Goal: Navigation & Orientation: Understand site structure

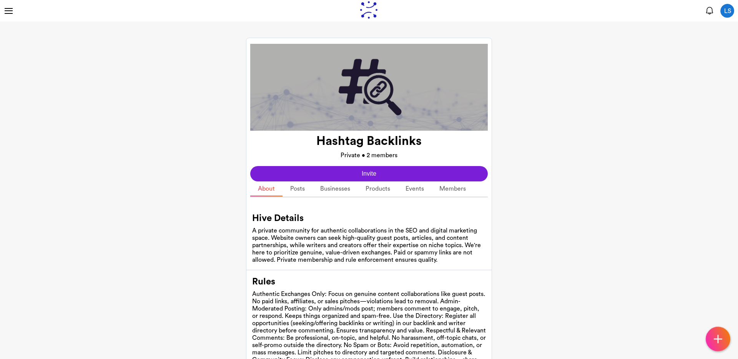
scroll to position [114, 0]
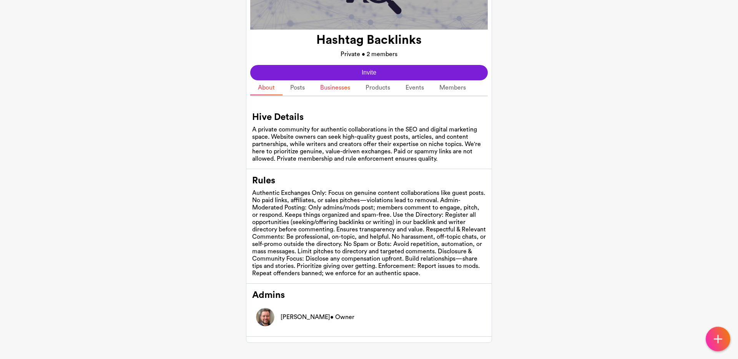
click at [326, 80] on link "Businesses" at bounding box center [335, 87] width 45 height 15
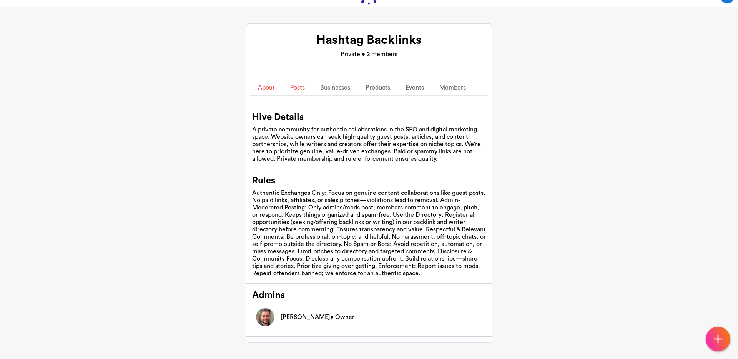
scroll to position [58, 0]
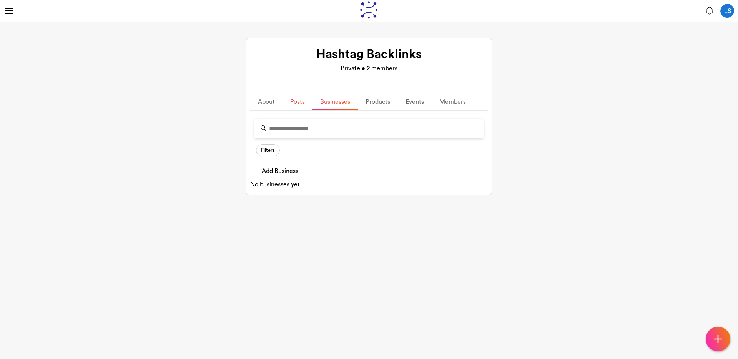
click at [296, 103] on link "Posts" at bounding box center [298, 102] width 30 height 15
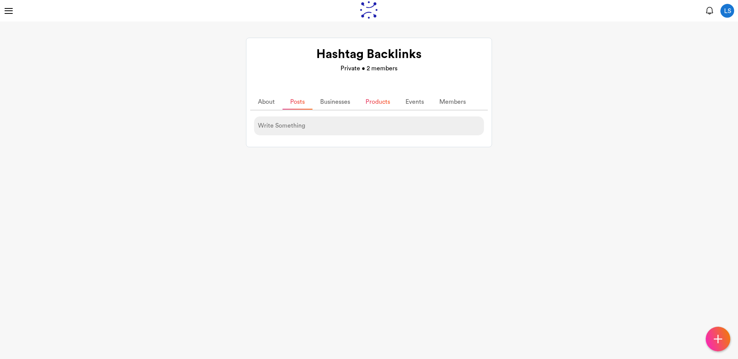
click at [387, 107] on link "Products" at bounding box center [378, 102] width 40 height 15
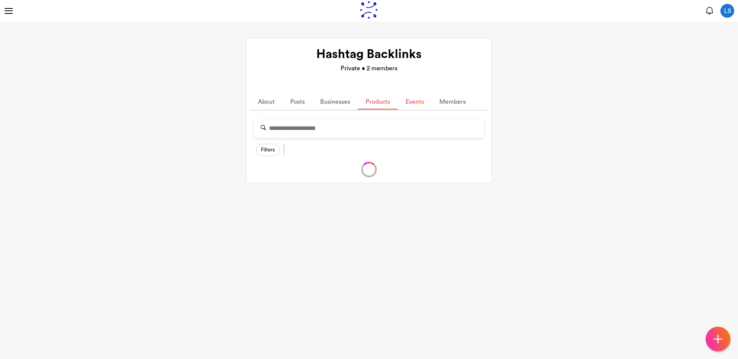
click at [414, 103] on link "Events" at bounding box center [415, 102] width 34 height 15
click at [455, 108] on link "Members" at bounding box center [453, 102] width 42 height 15
click at [271, 106] on link "About" at bounding box center [266, 102] width 32 height 15
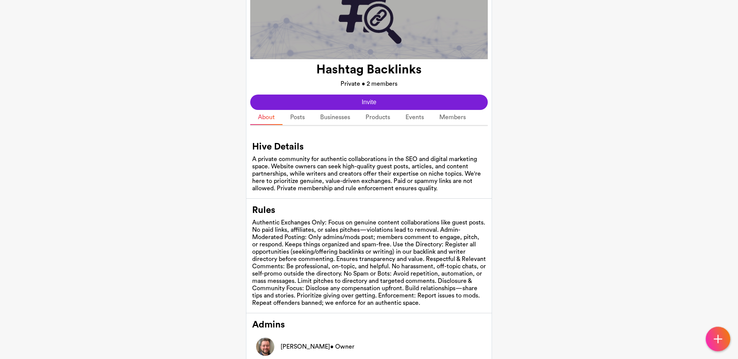
scroll to position [114, 0]
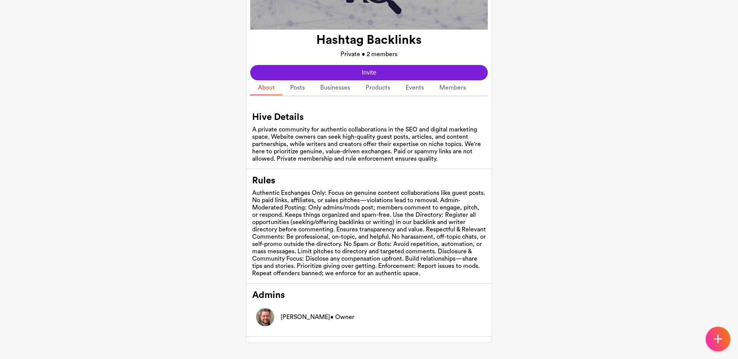
click at [281, 207] on div "Authentic Exchanges Only: Focus on genuine content collaborations like guest po…" at bounding box center [369, 234] width 234 height 88
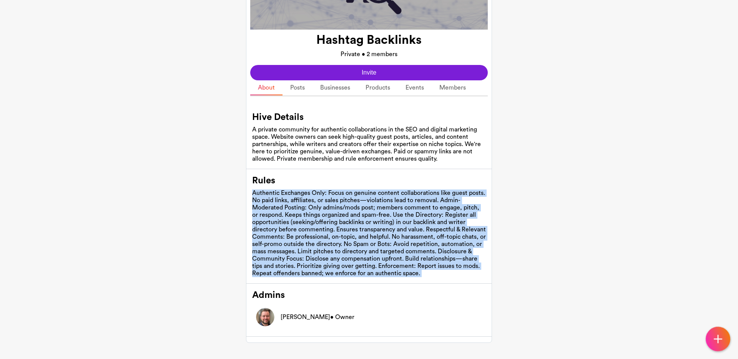
copy div "Authentic Exchanges Only: Focus on genuine content collaborations like guest po…"
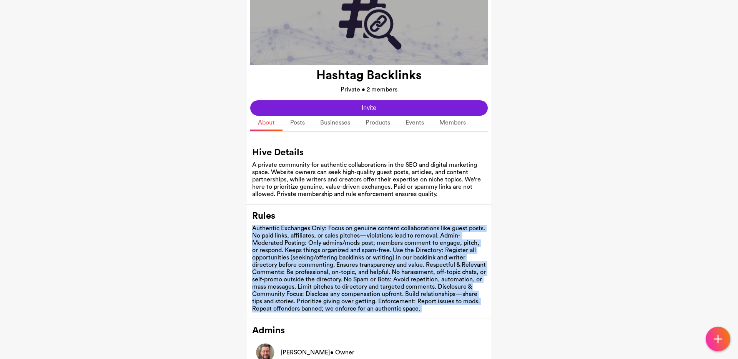
scroll to position [0, 0]
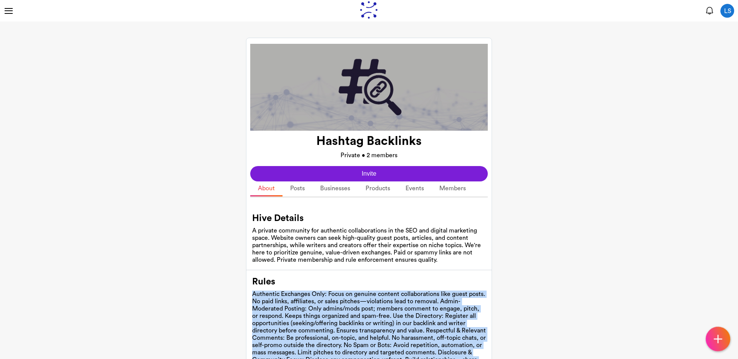
click at [382, 168] on button "Invite" at bounding box center [369, 173] width 238 height 15
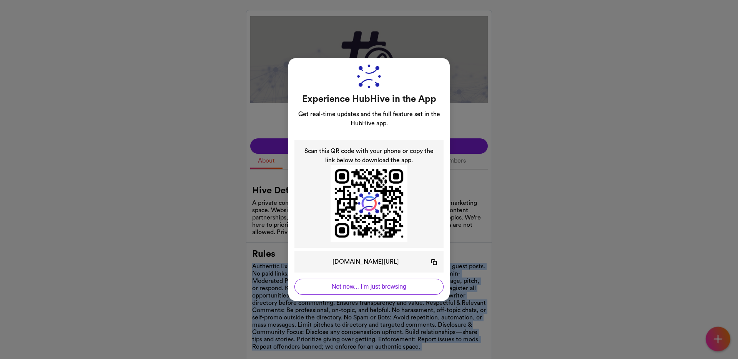
scroll to position [33, 0]
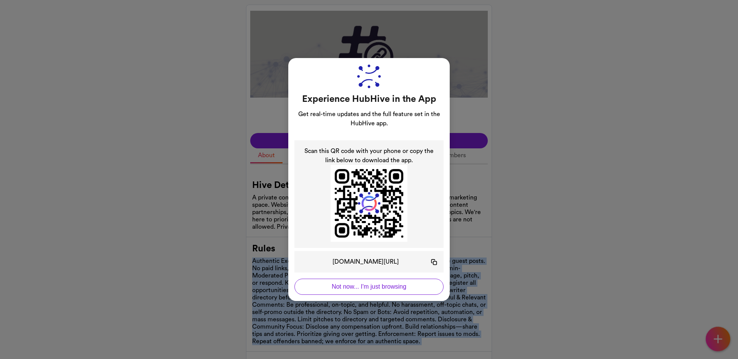
click at [346, 284] on button "Not now... I'm just browsing" at bounding box center [369, 287] width 149 height 16
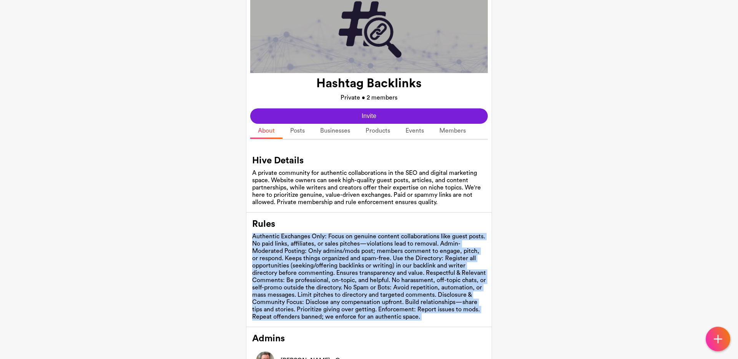
scroll to position [59, 0]
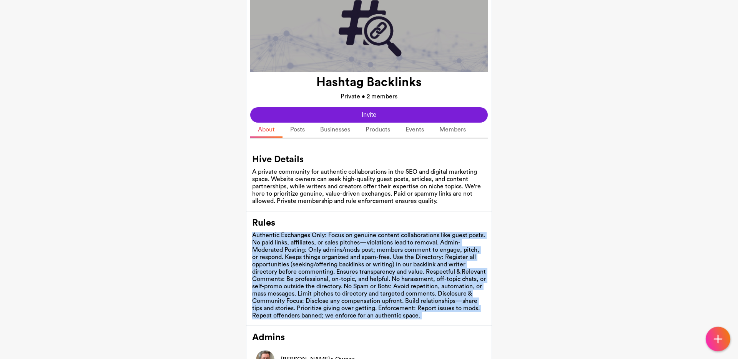
click at [402, 118] on button "Invite" at bounding box center [369, 114] width 238 height 15
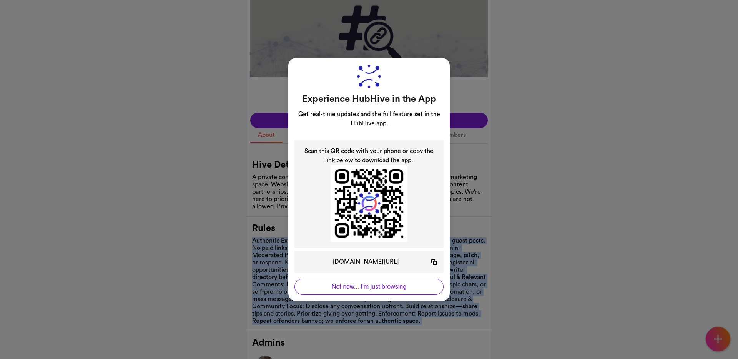
click at [386, 286] on button "Not now... I'm just browsing" at bounding box center [369, 287] width 149 height 16
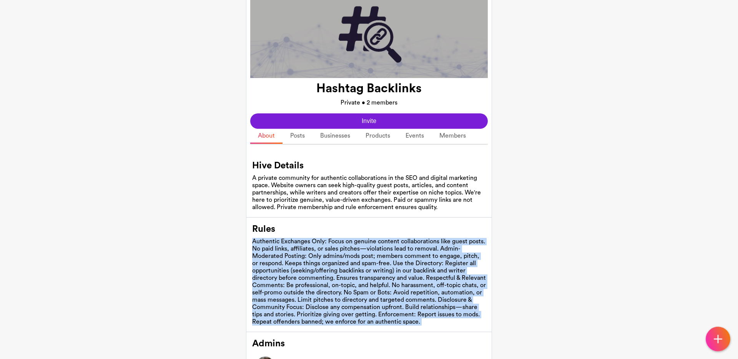
scroll to position [48, 0]
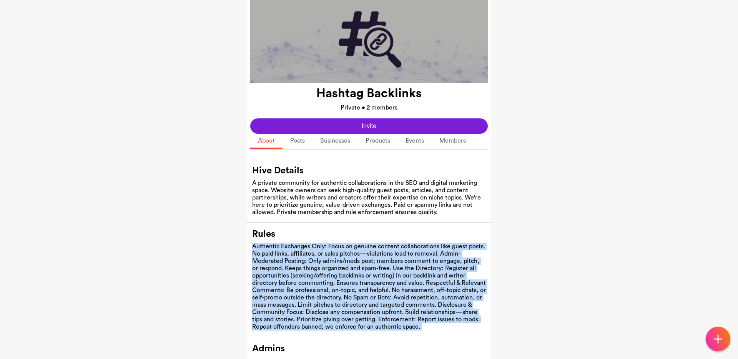
click at [341, 127] on button "Invite" at bounding box center [369, 125] width 238 height 15
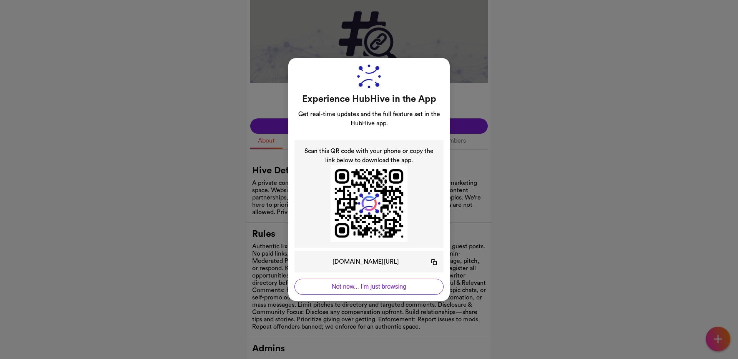
click at [550, 186] on div "Experience HubHive in the App Get real-time updates and the full feature set in…" at bounding box center [369, 179] width 738 height 359
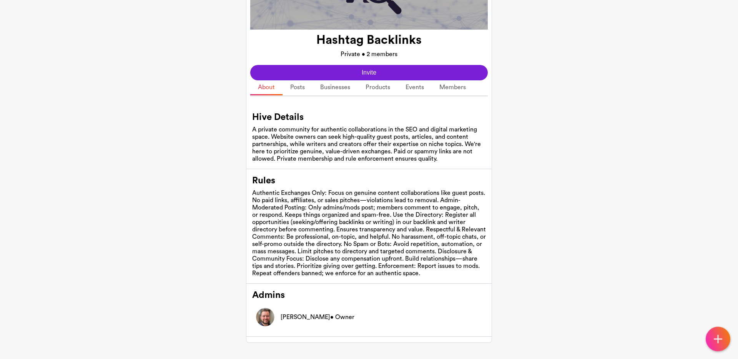
scroll to position [112, 0]
